Goal: Transaction & Acquisition: Purchase product/service

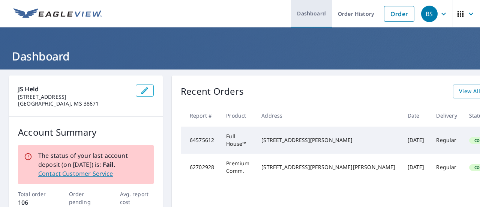
click at [312, 12] on link "Dashboard" at bounding box center [311, 13] width 41 height 27
click at [425, 15] on div "BS" at bounding box center [429, 14] width 17 height 17
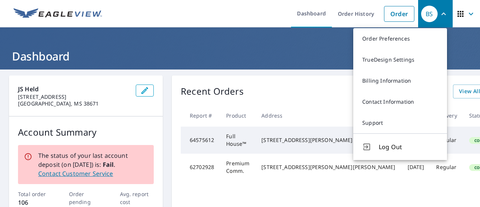
click at [235, 15] on ul "Dashboard Order History Order" at bounding box center [263, 13] width 312 height 27
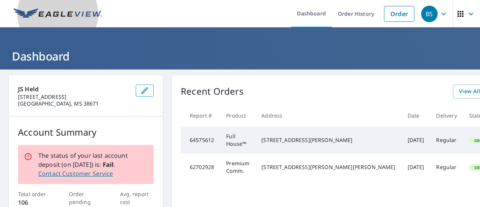
click at [84, 12] on img at bounding box center [58, 13] width 89 height 11
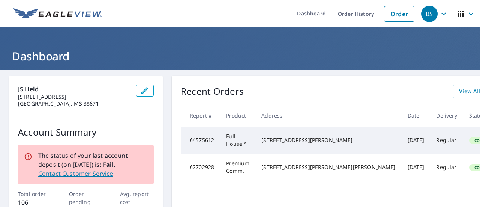
click at [56, 10] on img at bounding box center [58, 13] width 89 height 11
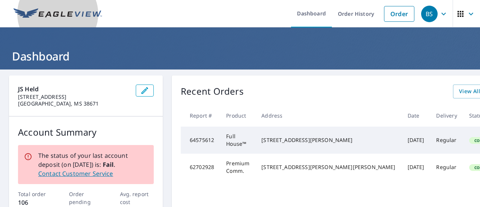
click at [56, 10] on img at bounding box center [58, 13] width 89 height 11
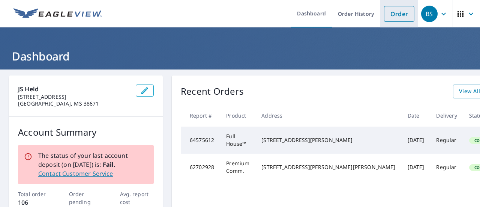
click at [400, 11] on link "Order" at bounding box center [399, 14] width 30 height 16
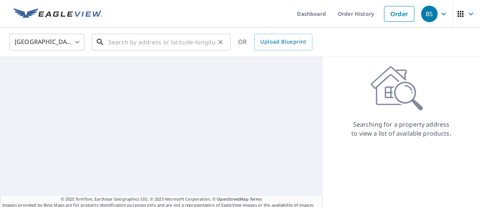
click at [116, 41] on input "text" at bounding box center [161, 42] width 107 height 21
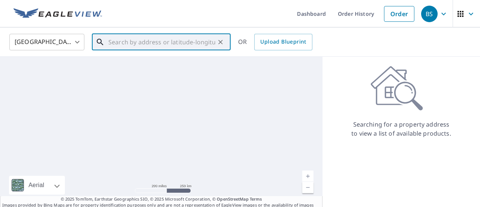
paste input "[STREET_ADDRESS]-"
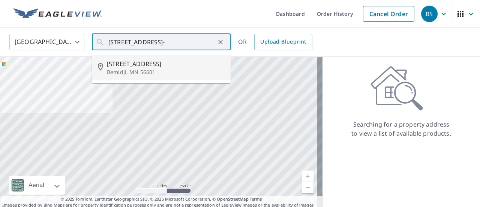
type input "[STREET_ADDRESS]"
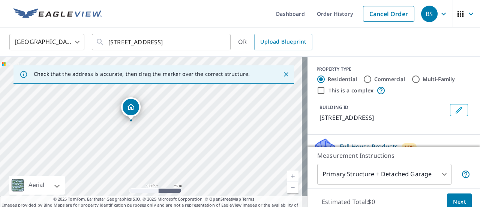
click at [114, 121] on div "[STREET_ADDRESS]" at bounding box center [154, 136] width 308 height 158
click at [140, 137] on div "[STREET_ADDRESS]" at bounding box center [154, 136] width 308 height 158
click at [160, 136] on div "[STREET_ADDRESS]" at bounding box center [154, 136] width 308 height 158
click at [363, 79] on input "Commercial" at bounding box center [367, 79] width 9 height 9
radio input "true"
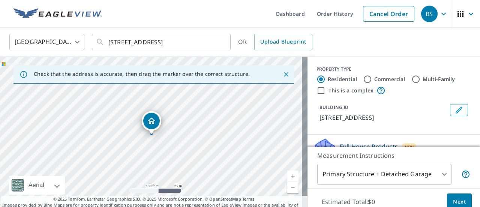
type input "4"
click at [317, 90] on input "This is a complex" at bounding box center [321, 90] width 9 height 9
checkbox input "true"
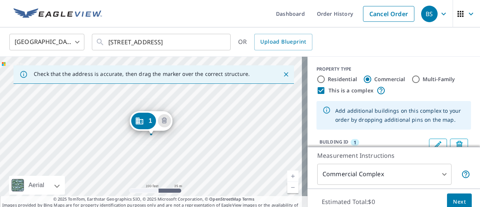
click at [145, 120] on div "1" at bounding box center [143, 121] width 25 height 17
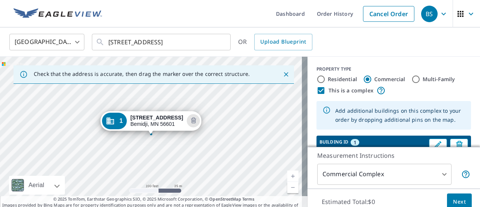
click at [136, 134] on div "1 [STREET_ADDRESS]" at bounding box center [154, 136] width 308 height 158
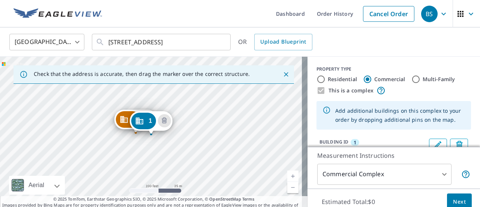
click at [124, 118] on icon "Dropped pin, building 2, Commercial property, 324 Beltrami Ave NW Bemidji, MN 5…" at bounding box center [124, 119] width 9 height 9
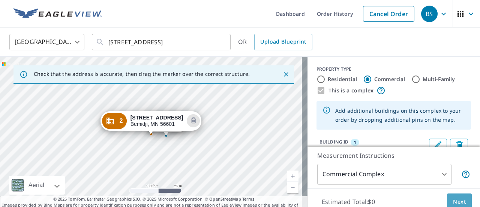
click at [455, 201] on span "Next" at bounding box center [459, 201] width 13 height 9
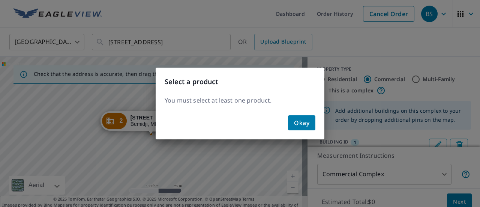
click at [306, 120] on span "Okay" at bounding box center [301, 122] width 15 height 11
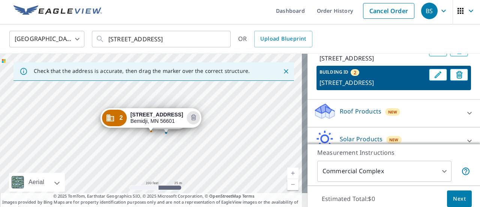
scroll to position [107, 0]
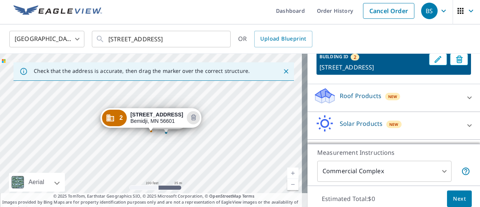
click at [431, 101] on div "Roof Products New" at bounding box center [387, 97] width 147 height 21
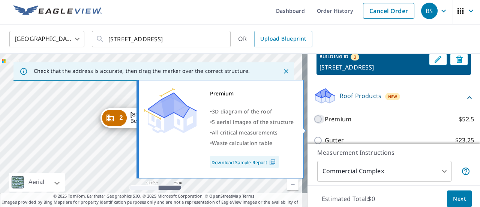
click at [314, 123] on input "Premium $52.5" at bounding box center [319, 118] width 11 height 9
checkbox input "true"
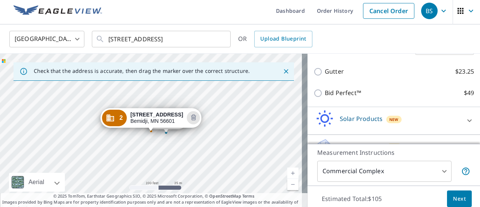
scroll to position [227, 0]
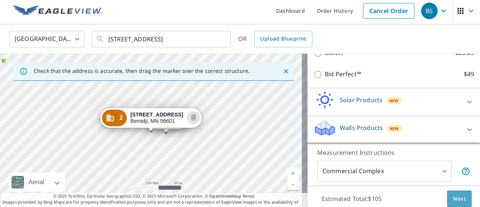
click at [459, 197] on span "Next" at bounding box center [459, 198] width 13 height 9
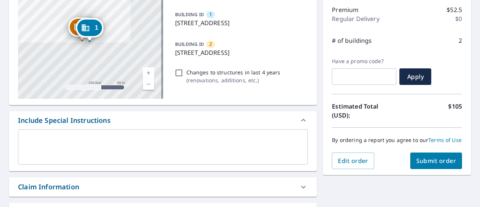
scroll to position [95, 0]
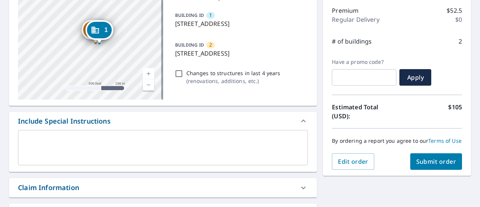
click at [145, 72] on link "Current Level 16, Zoom In" at bounding box center [148, 73] width 11 height 11
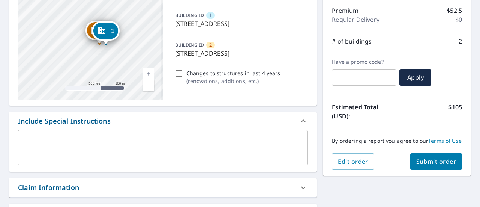
click at [145, 72] on link "Current Level 16.648874264541348, Zoom In" at bounding box center [148, 73] width 11 height 11
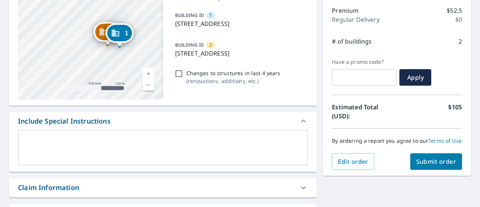
click at [146, 72] on link "Current Level 17.196086561344092, Zoom In" at bounding box center [148, 73] width 11 height 11
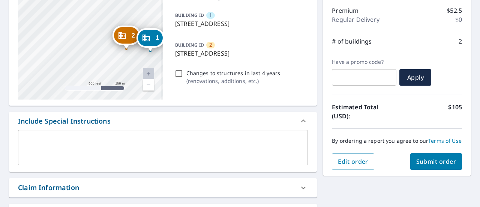
click at [146, 72] on link "Current Level 17.948920575234514, Zoom In Disabled" at bounding box center [148, 73] width 11 height 11
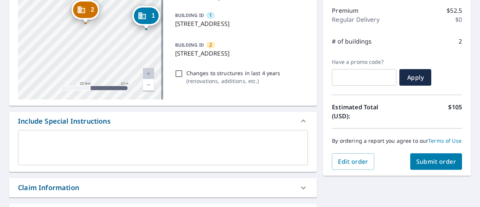
drag, startPoint x: 124, startPoint y: 65, endPoint x: 27, endPoint y: 28, distance: 103.9
click at [27, 28] on div "2 [STREET_ADDRESS] 1 [STREET_ADDRESS]" at bounding box center [90, 43] width 145 height 113
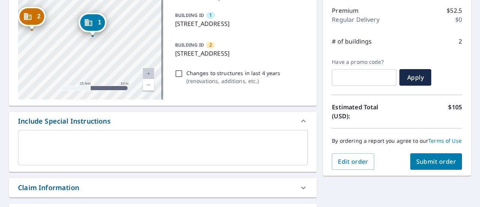
drag, startPoint x: 114, startPoint y: 54, endPoint x: 61, endPoint y: 60, distance: 54.1
click at [61, 60] on div "2 [STREET_ADDRESS] 1 [STREET_ADDRESS]" at bounding box center [90, 43] width 145 height 113
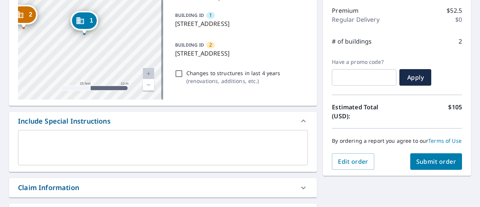
drag, startPoint x: 93, startPoint y: 23, endPoint x: 85, endPoint y: 21, distance: 8.5
click at [85, 21] on div "1" at bounding box center [84, 20] width 25 height 17
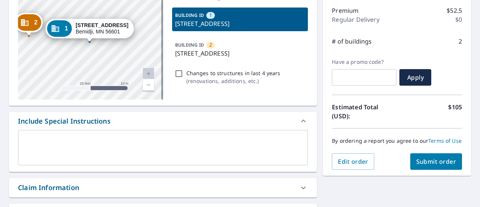
click at [435, 166] on span "Submit order" at bounding box center [437, 161] width 40 height 8
